Goal: Transaction & Acquisition: Purchase product/service

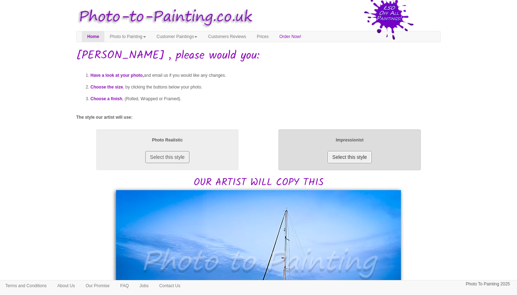
click at [358, 156] on button "Select this style" at bounding box center [349, 157] width 44 height 12
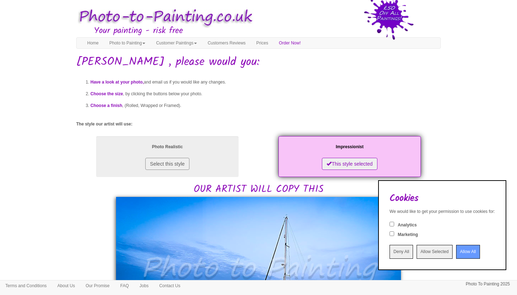
click at [461, 249] on input "Allow All" at bounding box center [468, 252] width 24 height 14
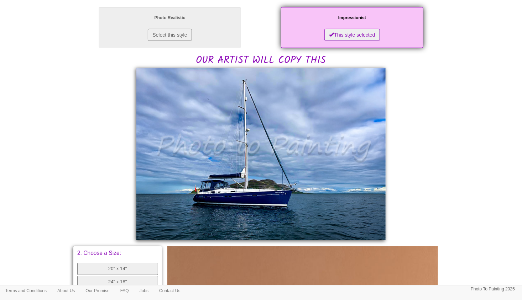
scroll to position [128, 0]
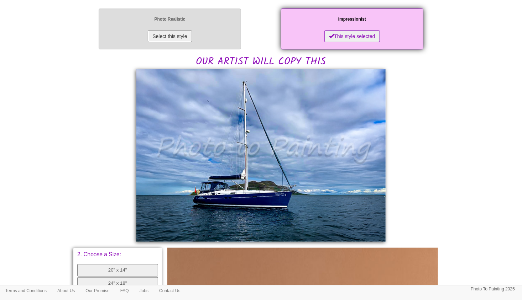
click at [174, 37] on button "Select this style" at bounding box center [170, 36] width 44 height 12
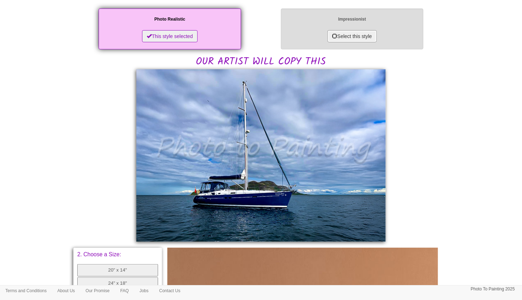
click at [349, 37] on button "Select this style" at bounding box center [351, 36] width 49 height 12
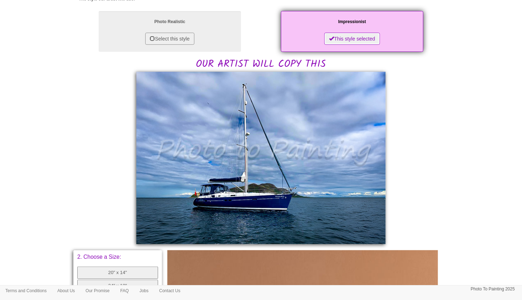
scroll to position [125, 0]
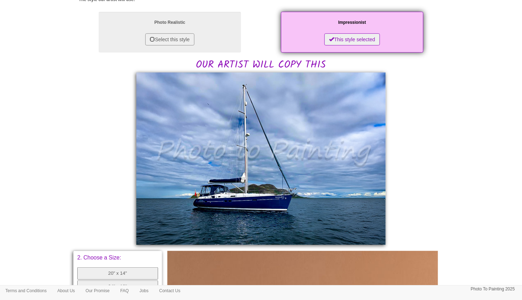
click at [240, 202] on img at bounding box center [260, 159] width 249 height 173
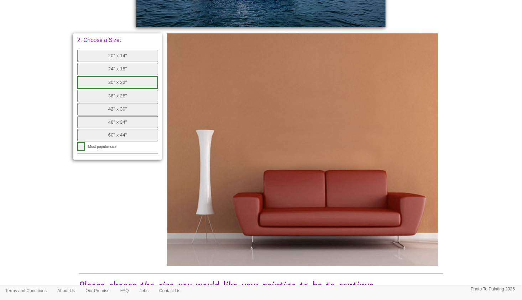
scroll to position [374, 0]
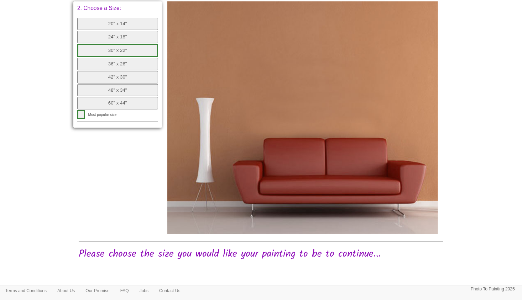
click at [104, 49] on button "30" x 22"" at bounding box center [117, 50] width 81 height 13
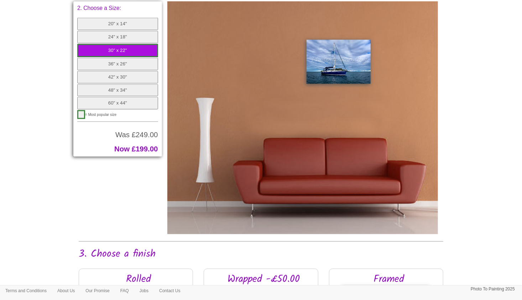
click at [103, 64] on button "36" x 26"" at bounding box center [117, 64] width 81 height 12
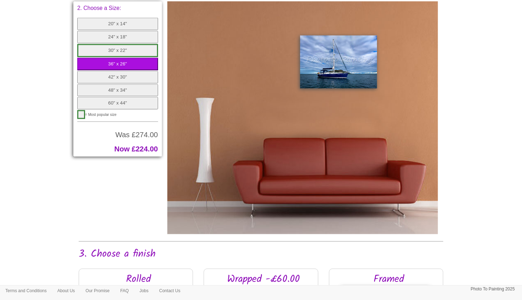
click at [105, 49] on button "30" x 22"" at bounding box center [117, 50] width 81 height 13
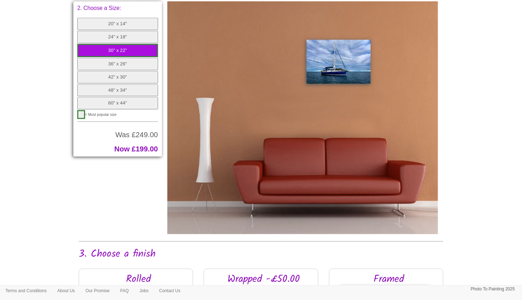
click at [108, 38] on button "24" x 18"" at bounding box center [117, 37] width 81 height 12
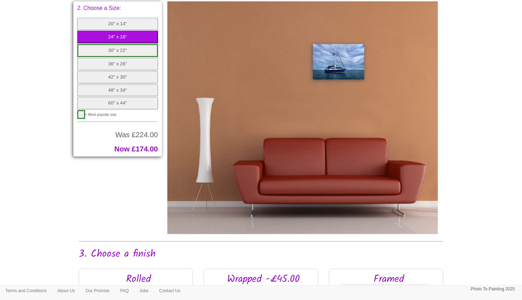
click at [106, 48] on button "30" x 22"" at bounding box center [117, 50] width 81 height 13
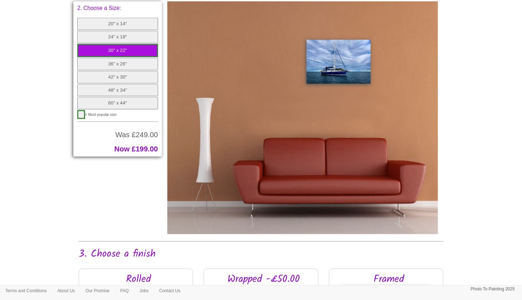
click at [104, 37] on button "24" x 18"" at bounding box center [117, 37] width 81 height 12
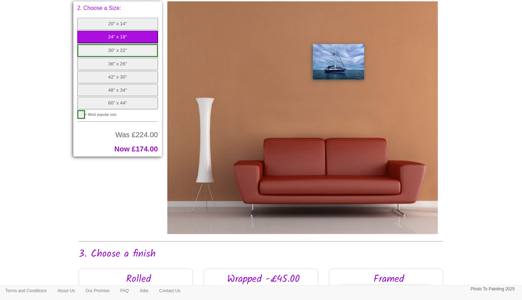
click at [104, 50] on button "30" x 22"" at bounding box center [117, 50] width 81 height 13
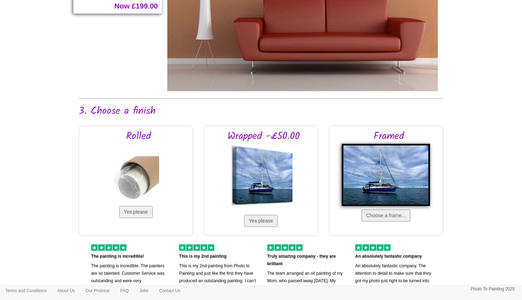
scroll to position [519, 0]
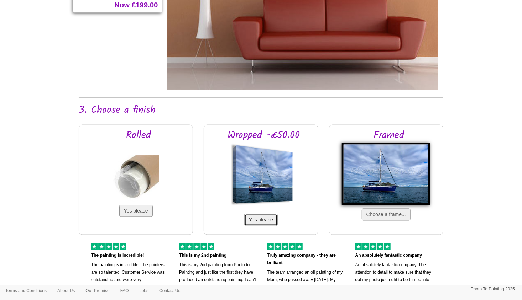
click at [260, 221] on button "Yes please" at bounding box center [260, 220] width 33 height 12
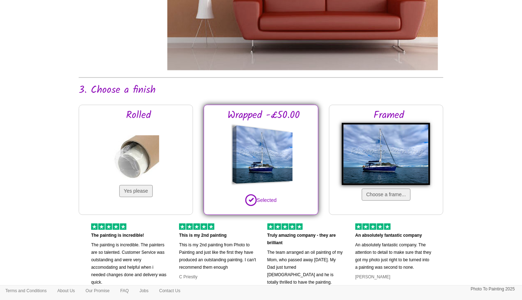
scroll to position [548, 0]
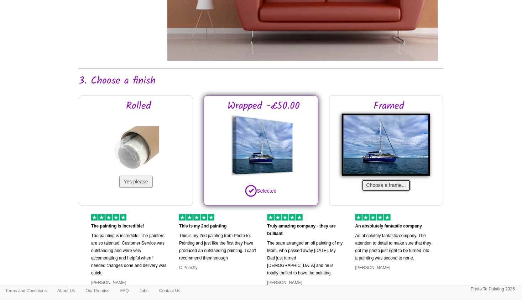
click at [387, 184] on button "Choose a frame..." at bounding box center [386, 186] width 49 height 12
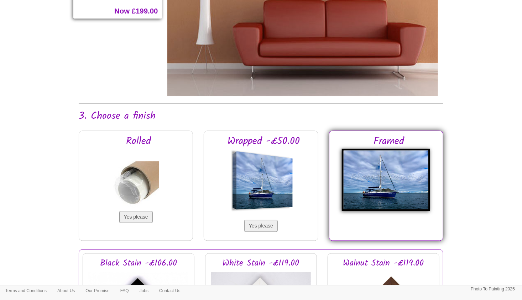
scroll to position [490, 0]
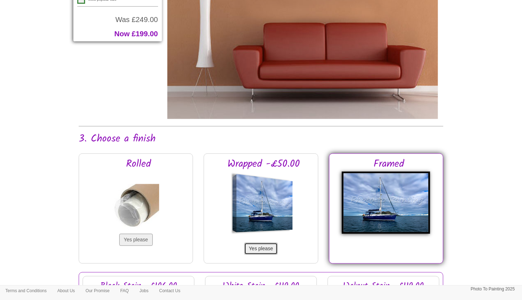
click at [254, 245] on button "Yes please" at bounding box center [260, 249] width 33 height 12
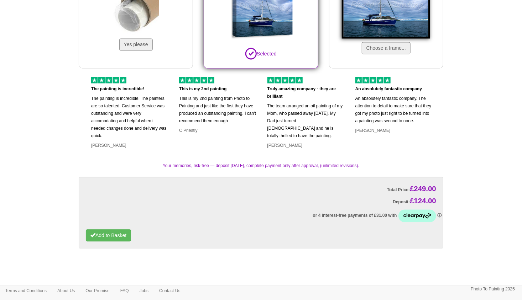
scroll to position [699, 0]
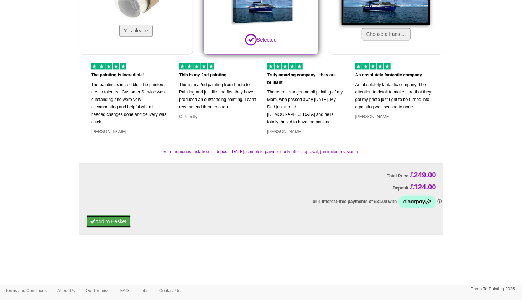
click at [122, 221] on button "Add to Basket" at bounding box center [108, 222] width 45 height 12
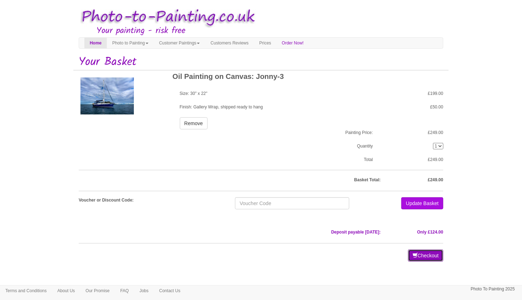
click at [433, 255] on button "Checkout" at bounding box center [425, 256] width 35 height 12
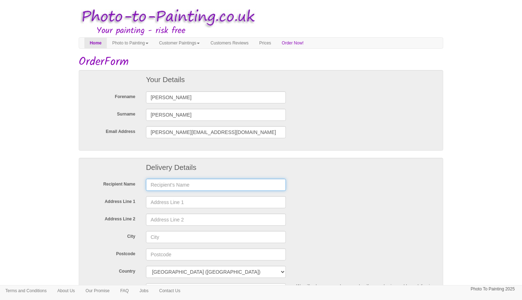
click at [180, 184] on input "text" at bounding box center [216, 185] width 140 height 12
type input "emma tilley"
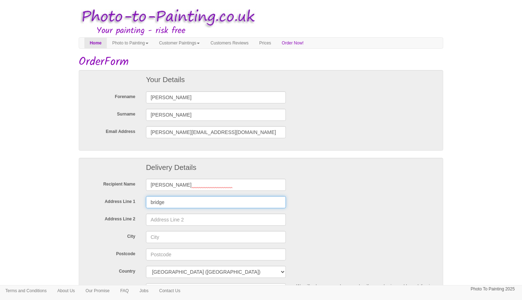
type input "BRIDGE HOUSE wistow lane"
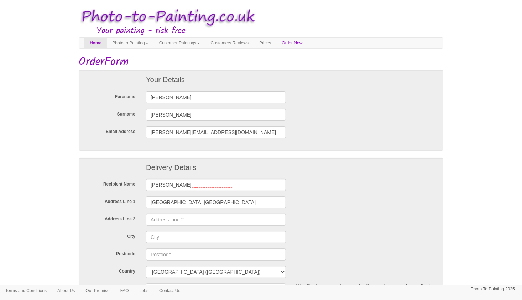
type input "Kibworth harcourt"
type input "market harborough"
type input "LE8 0RG"
type input "07780514305"
click at [206, 236] on input "market harborough" at bounding box center [216, 237] width 140 height 12
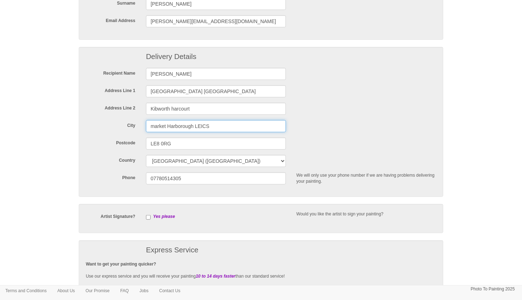
scroll to position [113, 0]
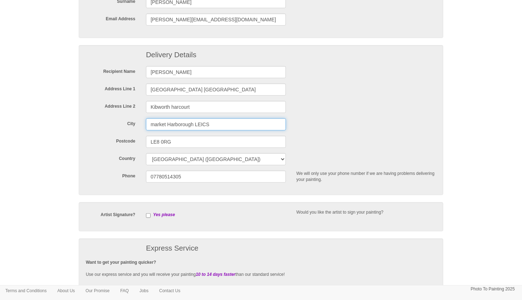
type input "market Harborough LEICS"
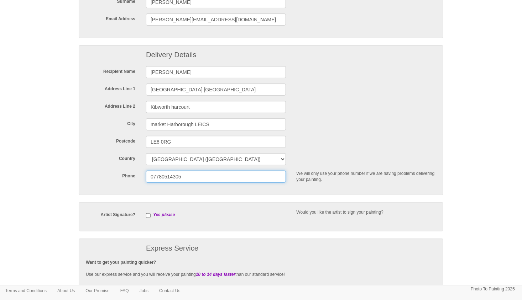
click at [167, 177] on input "07780514305" at bounding box center [216, 177] width 140 height 12
type input "07789514305"
click at [147, 216] on input "checkbox" at bounding box center [148, 216] width 5 height 5
checkbox input "true"
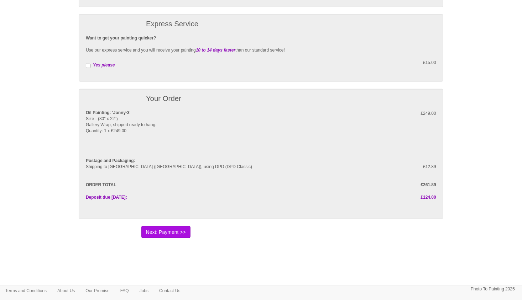
scroll to position [351, 0]
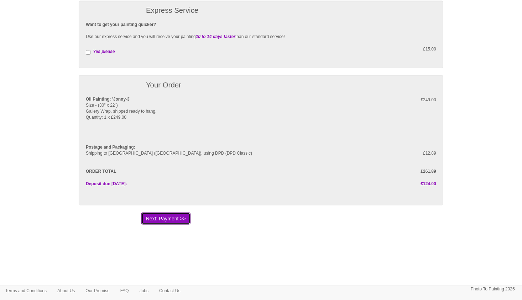
click at [175, 217] on button "Next: Payment >>" at bounding box center [165, 219] width 49 height 12
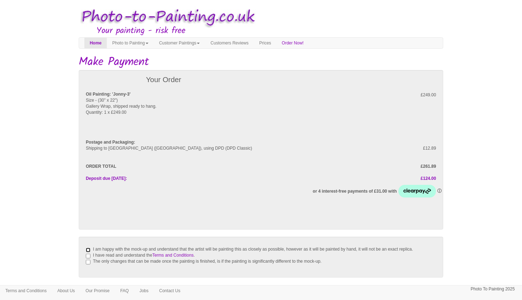
click at [88, 249] on input "I am happy with the mock-up and understand that the artist will be painting thi…" at bounding box center [88, 250] width 5 height 5
checkbox input "true"
click at [87, 259] on input "I have read and understand the Terms and Conditions ." at bounding box center [88, 256] width 5 height 5
checkbox input "true"
click at [88, 265] on input "The only changes that can be made once the painting is finished, is if the pain…" at bounding box center [88, 262] width 5 height 5
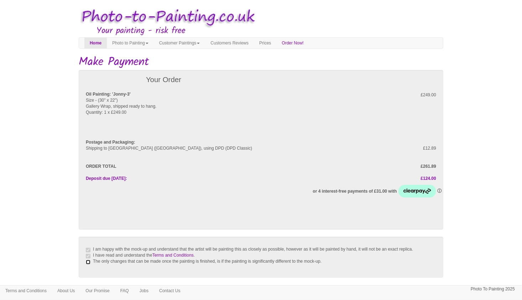
checkbox input "true"
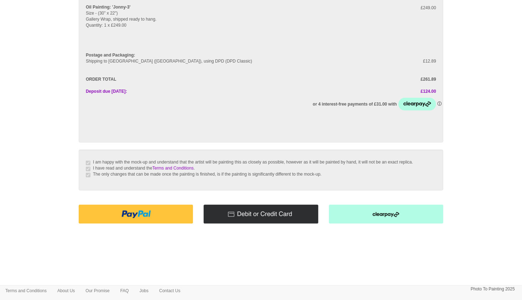
scroll to position [100, 0]
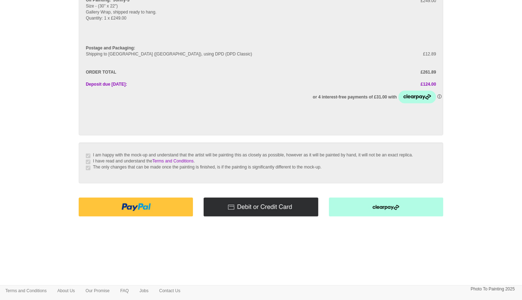
click at [166, 209] on img at bounding box center [136, 207] width 114 height 19
